Goal: Transaction & Acquisition: Purchase product/service

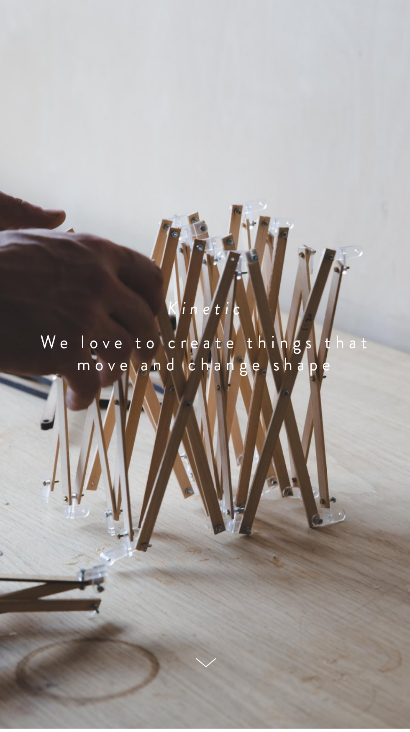
scroll to position [53, 0]
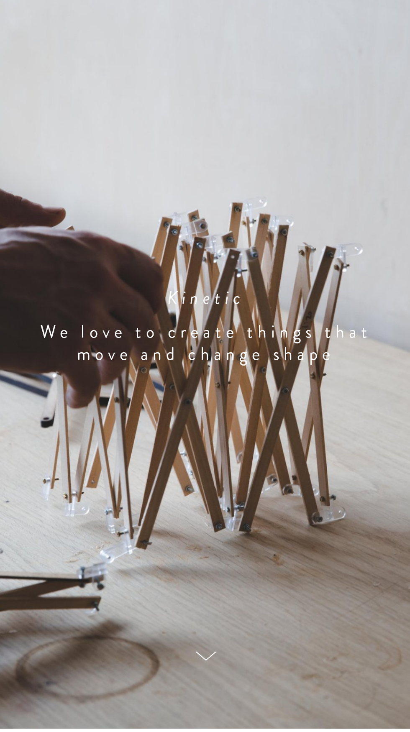
click at [203, 669] on icon at bounding box center [205, 664] width 20 height 10
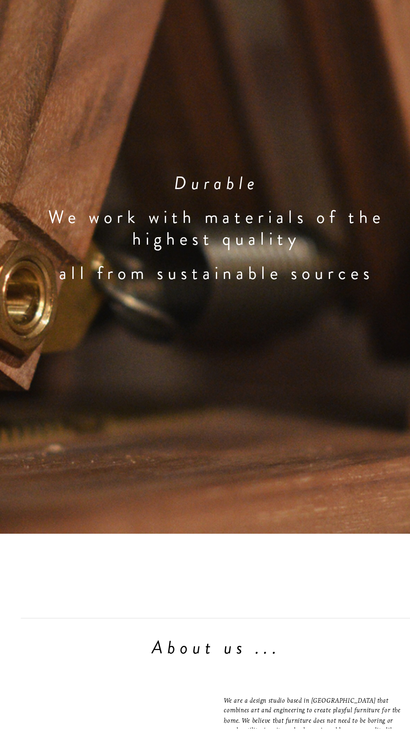
scroll to position [1930, 0]
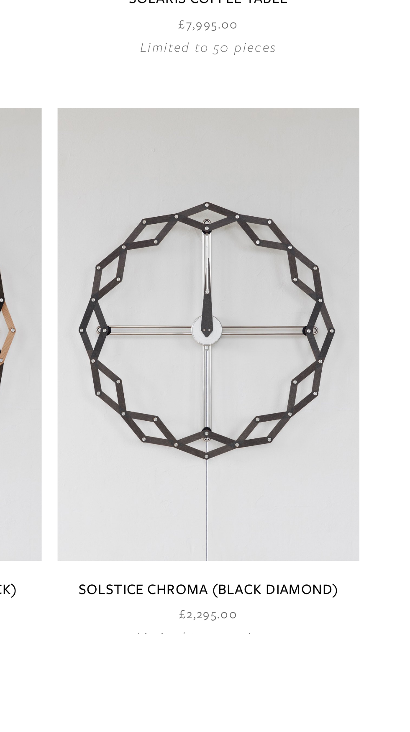
scroll to position [55, 0]
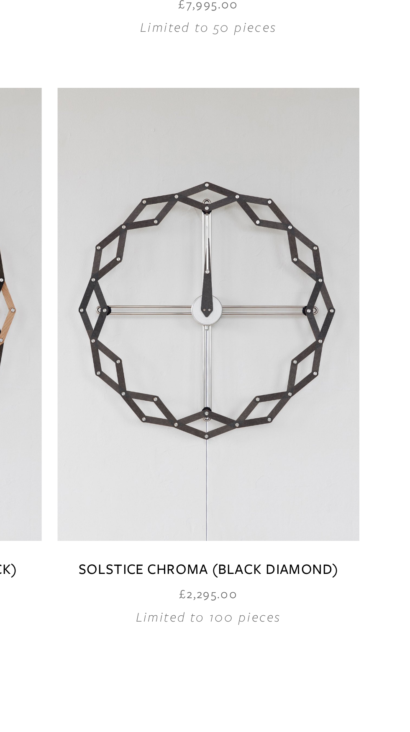
click at [361, 641] on link at bounding box center [330, 622] width 119 height 212
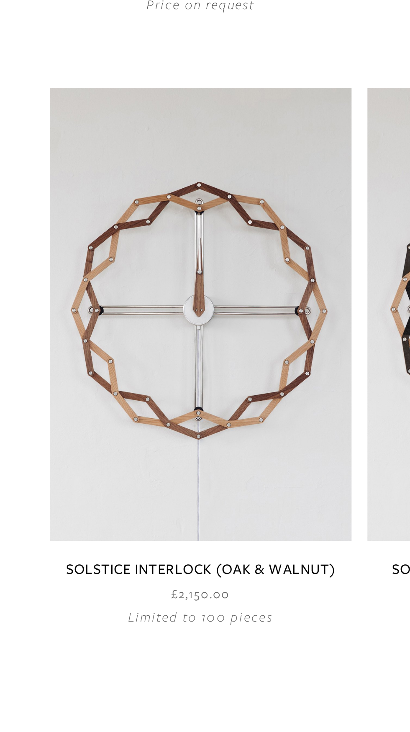
click at [91, 664] on link at bounding box center [79, 622] width 119 height 212
